Goal: Navigation & Orientation: Find specific page/section

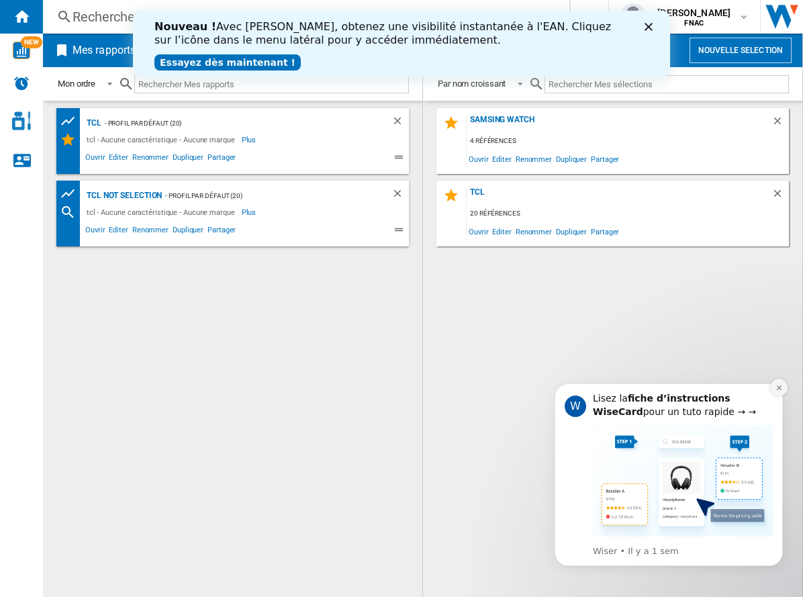
click at [776, 388] on icon "Dismiss notification" at bounding box center [779, 387] width 7 height 7
